Goal: Find specific page/section: Find specific page/section

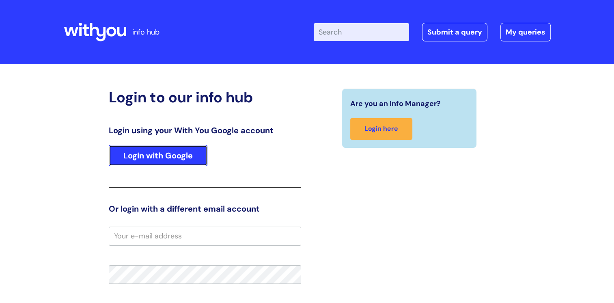
click at [170, 156] on link "Login with Google" at bounding box center [158, 155] width 99 height 21
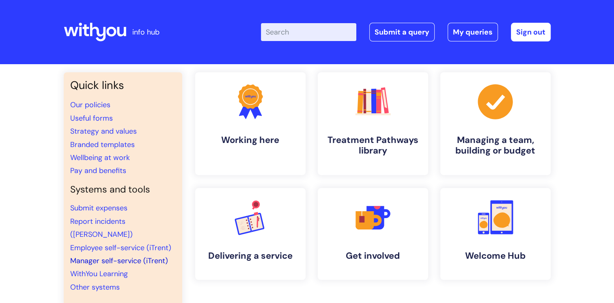
click at [97, 256] on link "Manager self-service (iTrent)" at bounding box center [119, 261] width 98 height 10
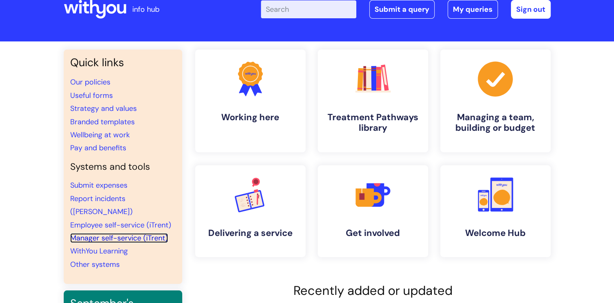
scroll to position [19, 0]
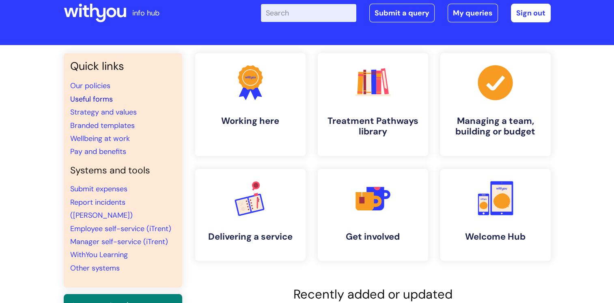
click at [102, 97] on link "Useful forms" at bounding box center [91, 99] width 43 height 10
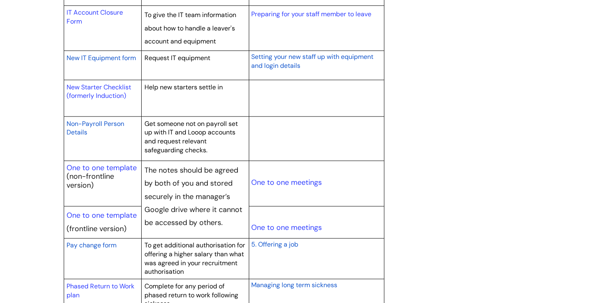
scroll to position [867, 0]
